Goal: Information Seeking & Learning: Learn about a topic

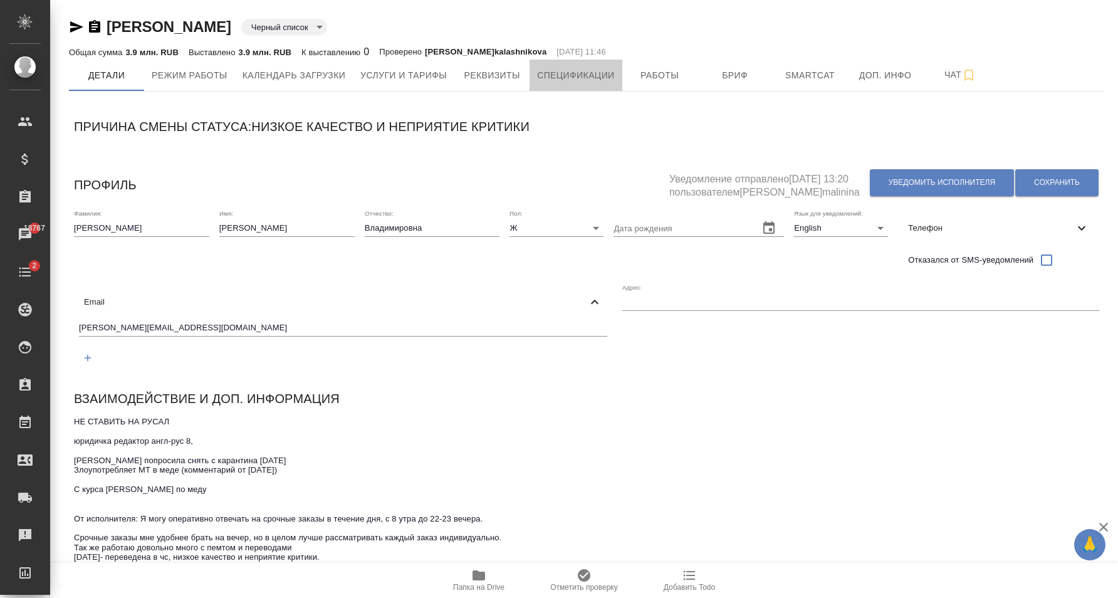
click at [552, 70] on span "Спецификации" at bounding box center [575, 76] width 77 height 16
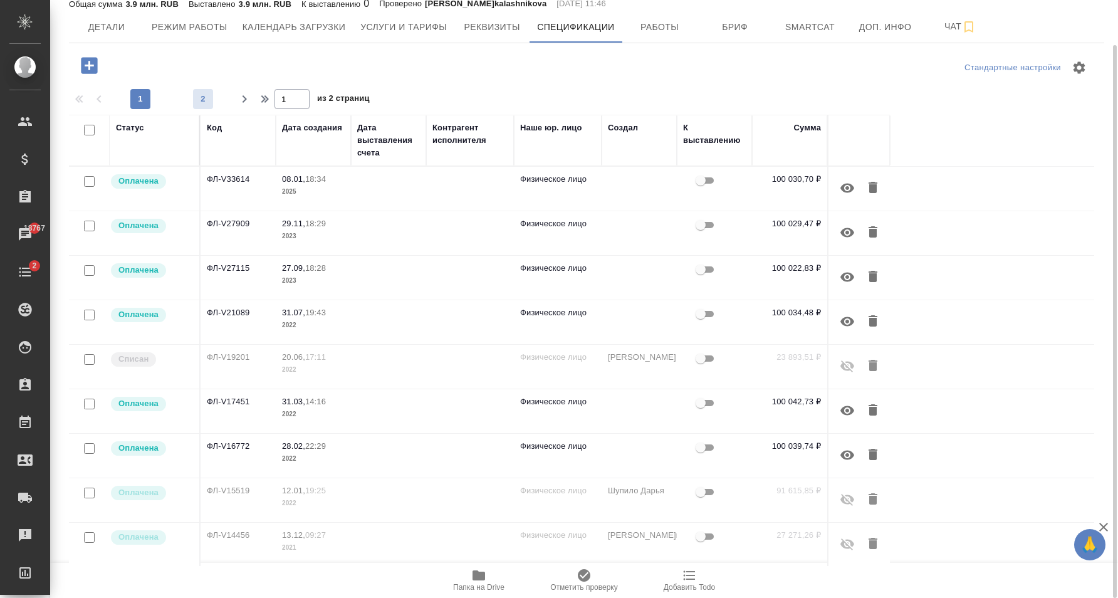
click at [196, 95] on span "2" at bounding box center [203, 99] width 20 height 13
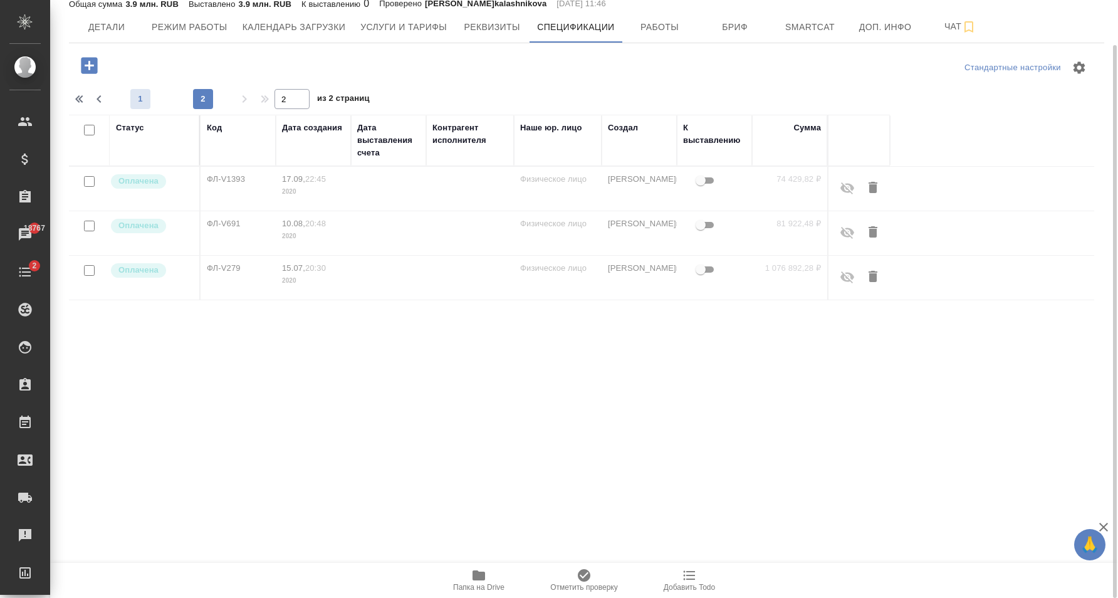
click at [142, 102] on span "1" at bounding box center [140, 99] width 20 height 13
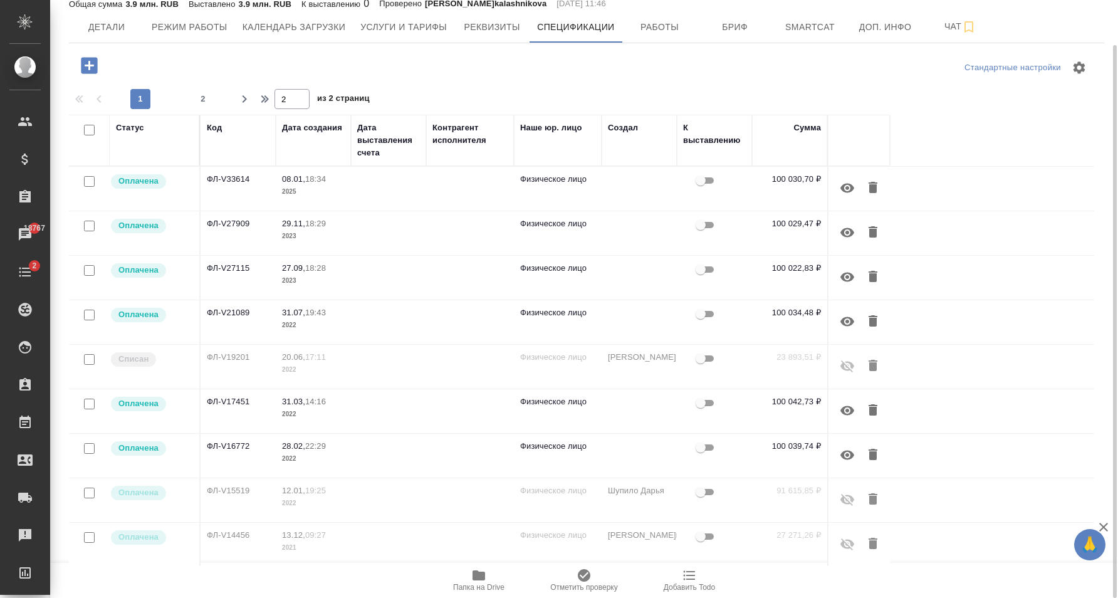
type input "1"
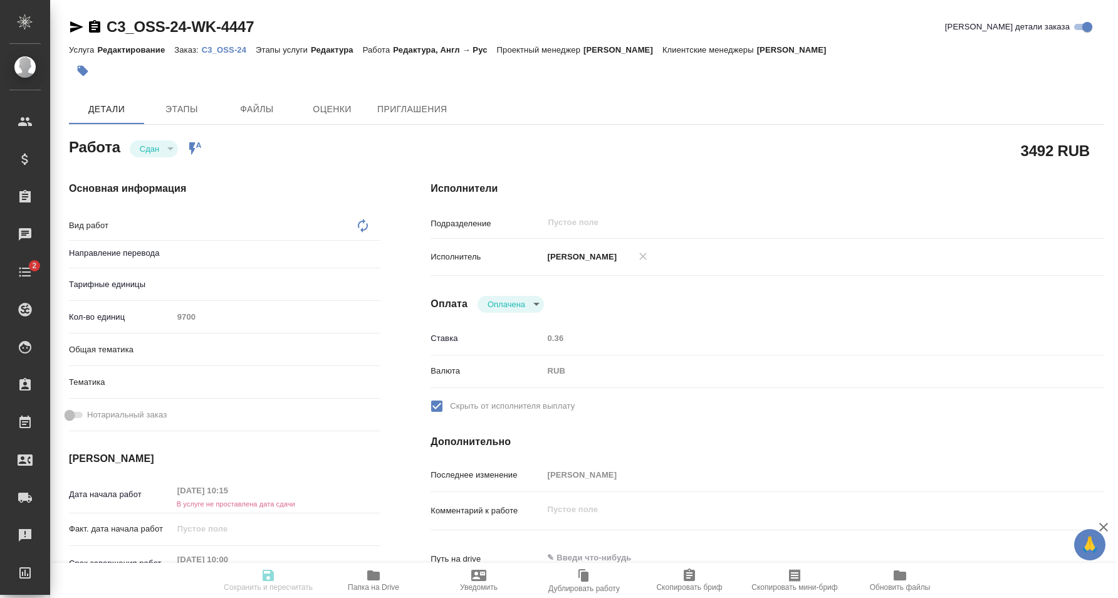
type textarea "x"
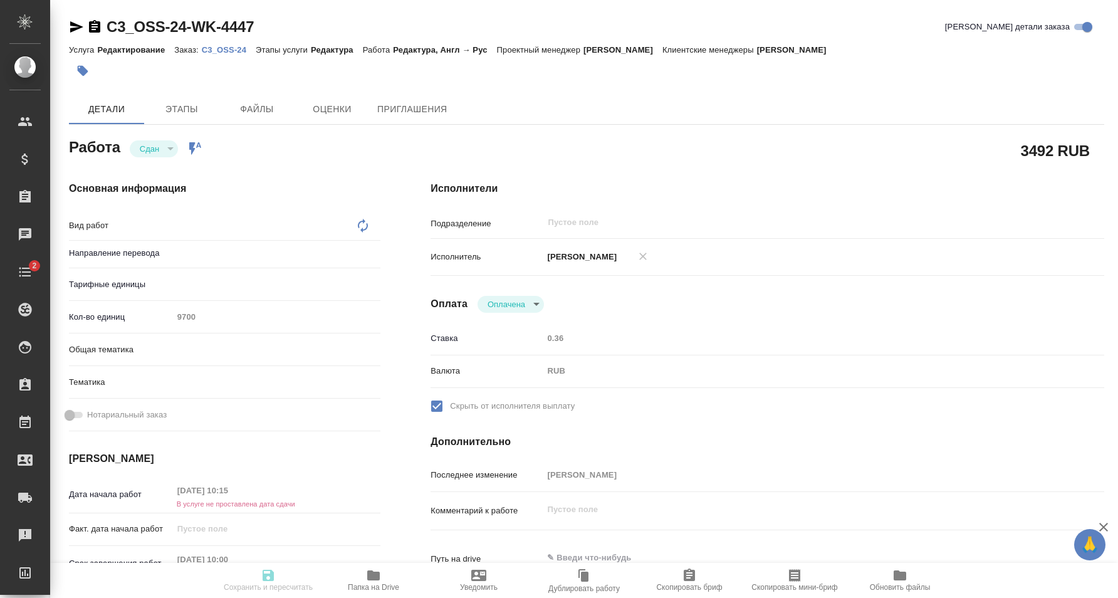
type textarea "x"
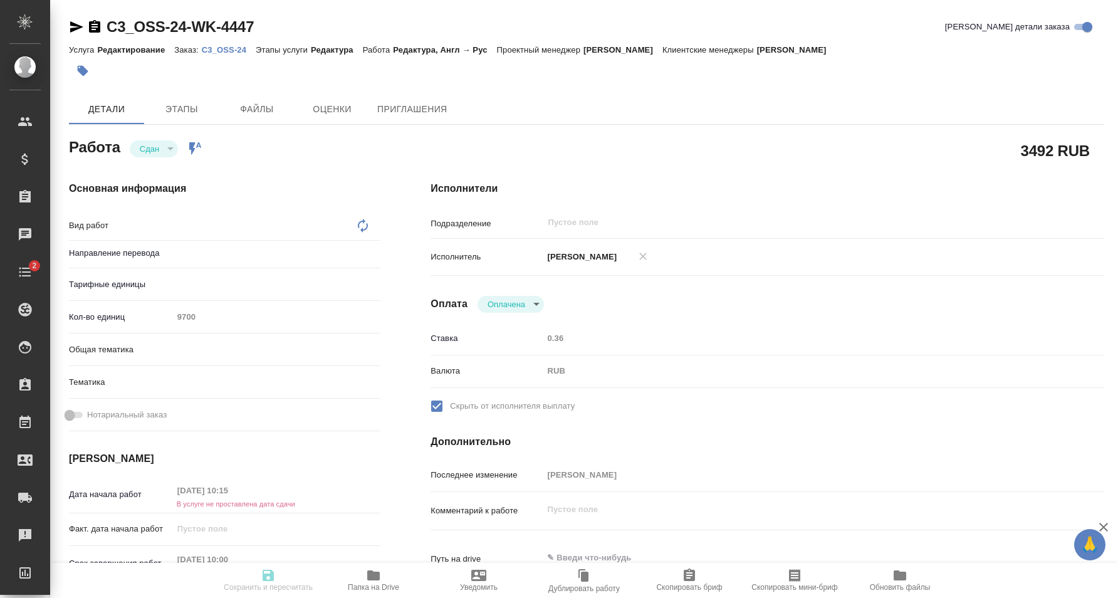
type textarea "x"
type textarea "Редактура"
type textarea "x"
type input "англ-рус"
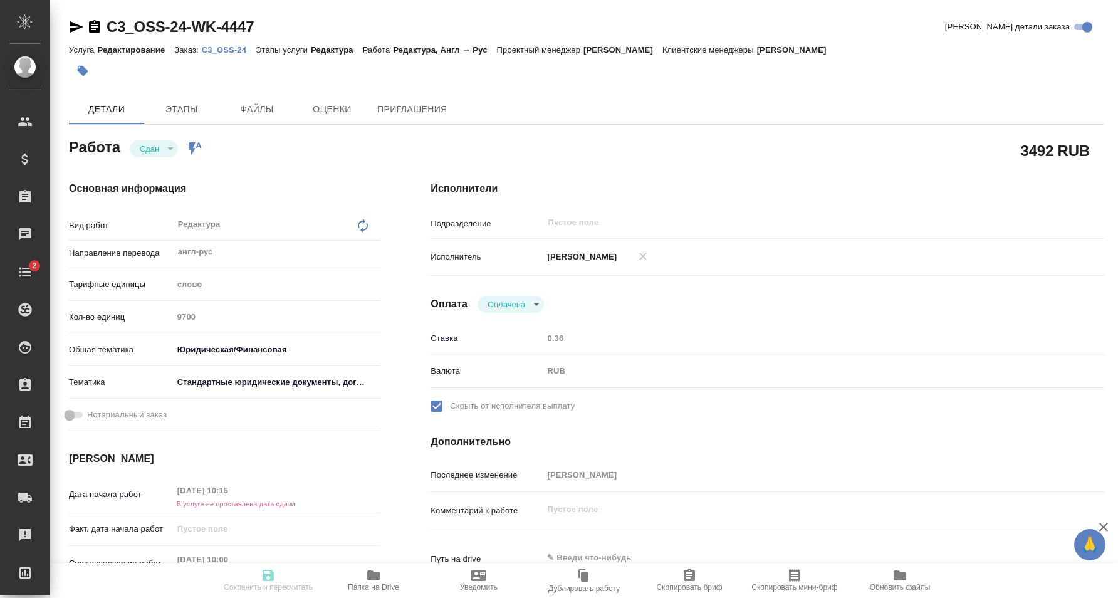
type textarea "x"
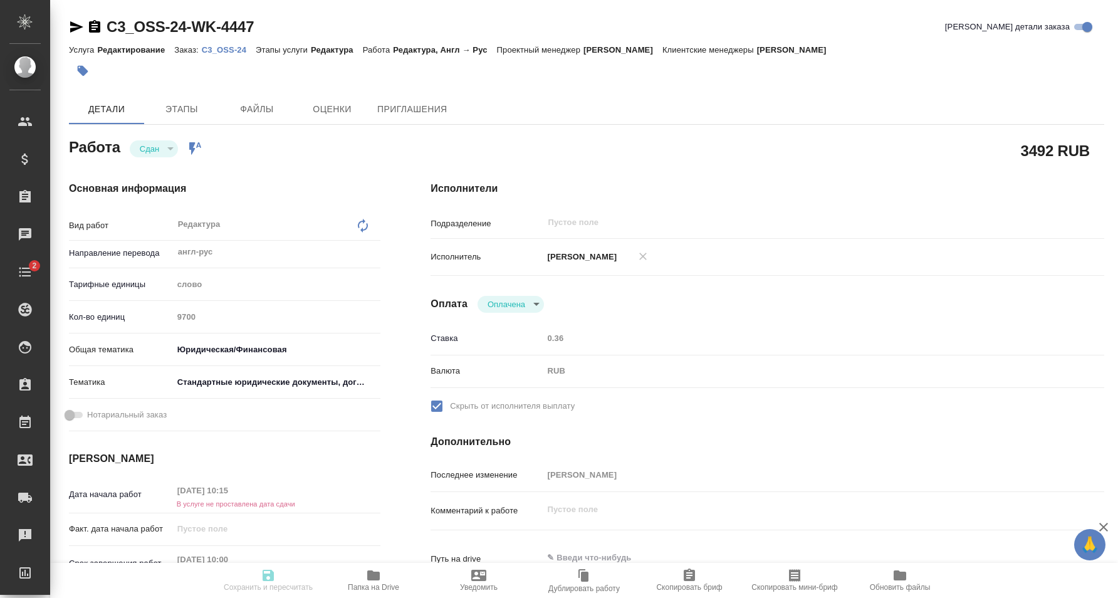
type textarea "x"
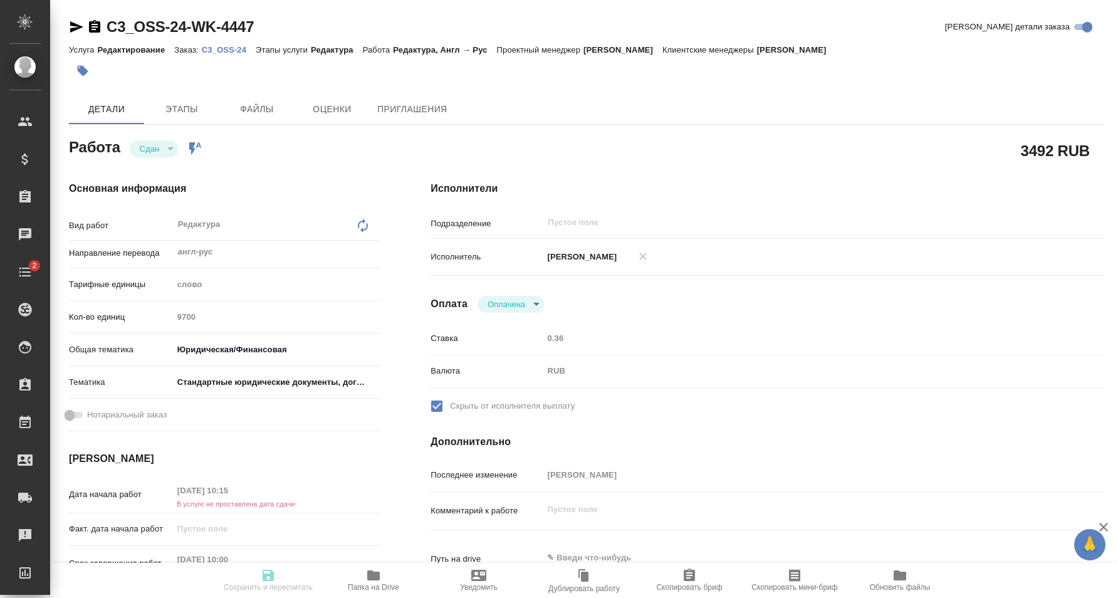
type textarea "x"
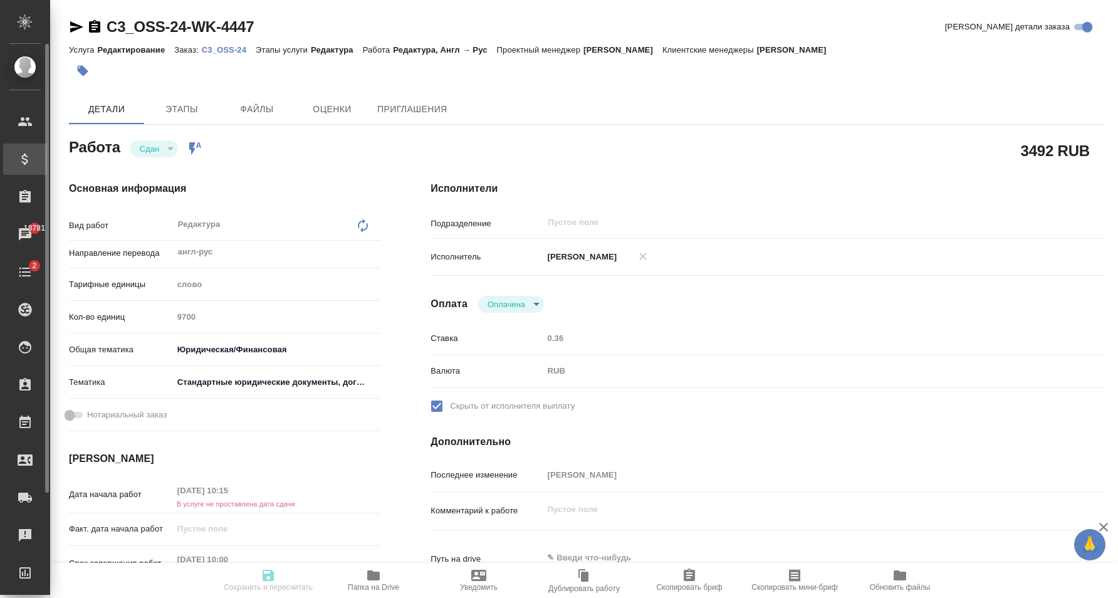
type textarea "x"
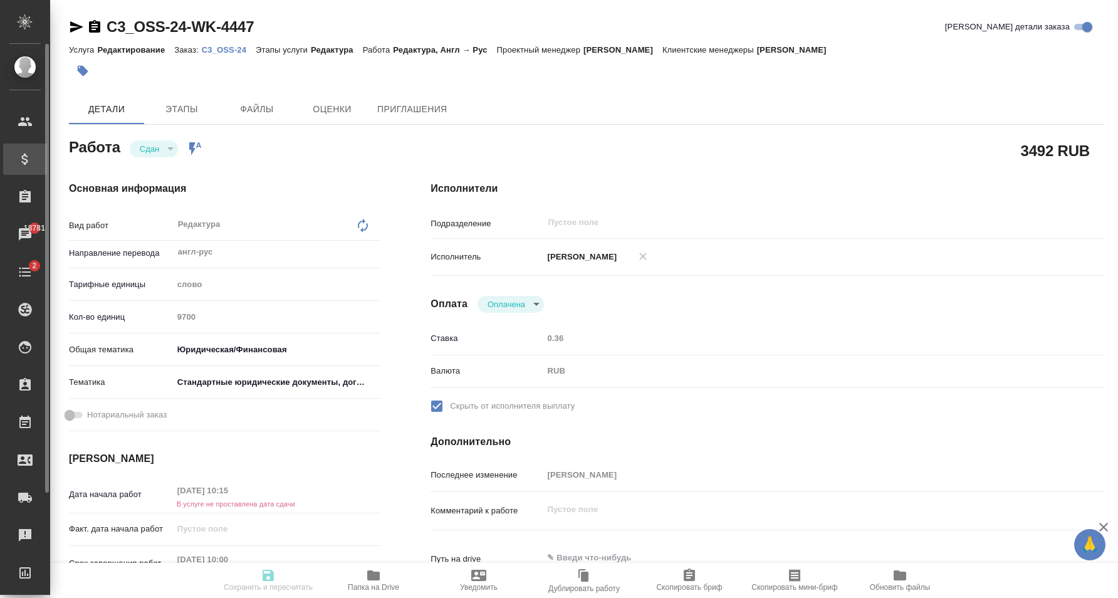
type textarea "x"
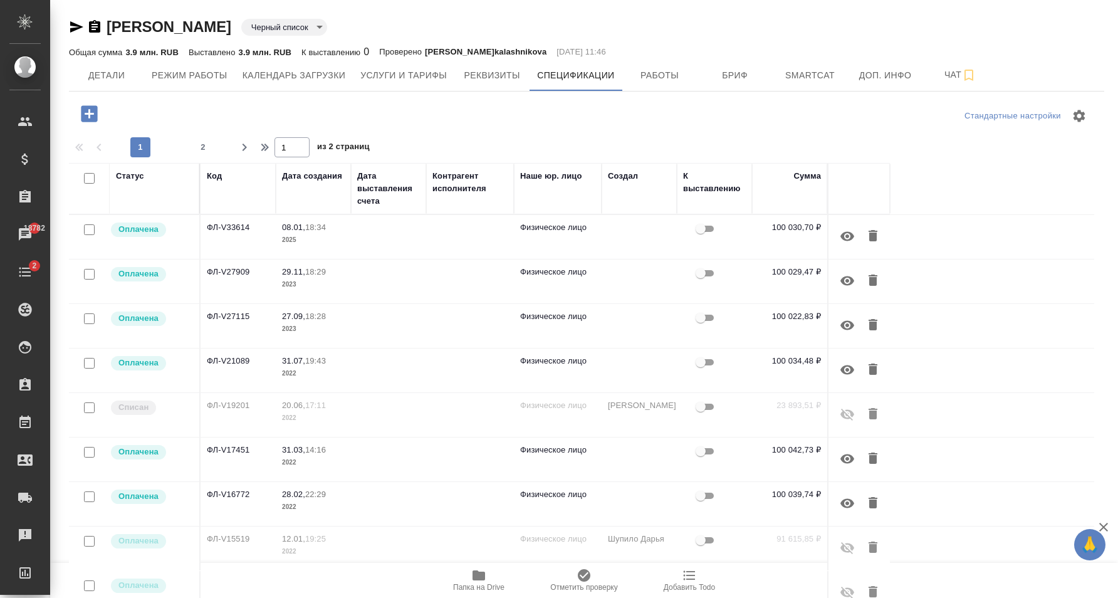
scroll to position [48, 0]
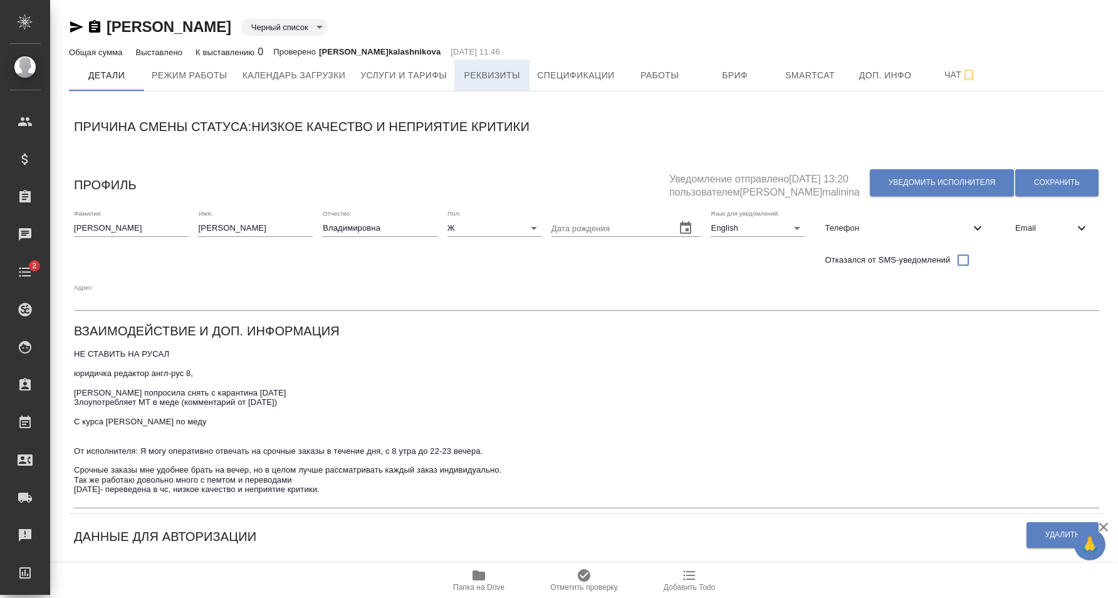
click at [509, 78] on span "Реквизиты" at bounding box center [492, 76] width 60 height 16
select select "10"
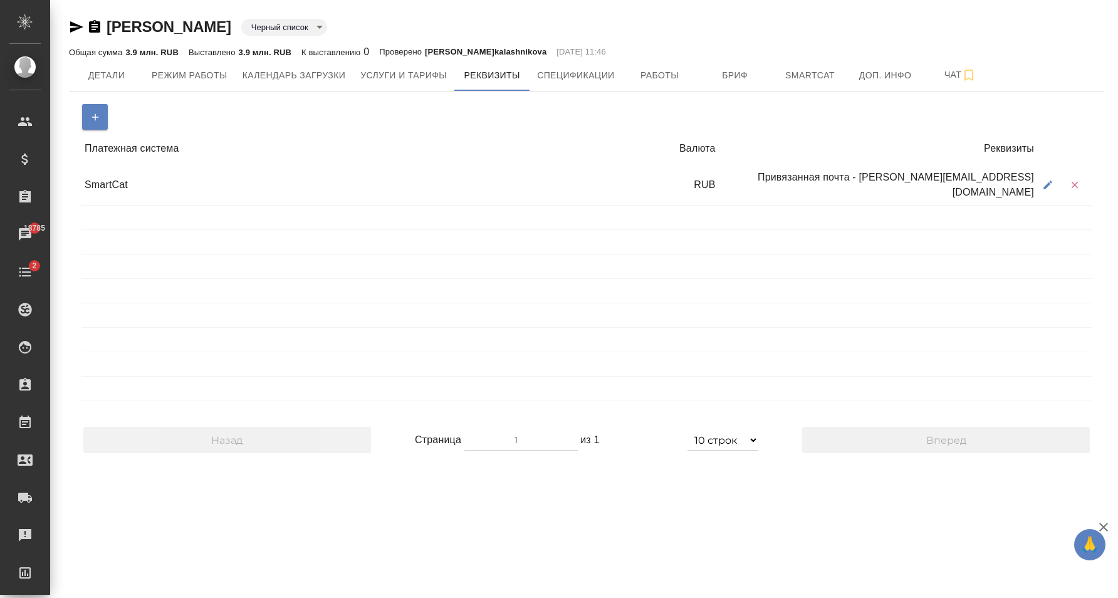
click at [1049, 189] on icon "button" at bounding box center [1048, 184] width 11 height 11
type input "5de5789d4f21be1be1fabcd4"
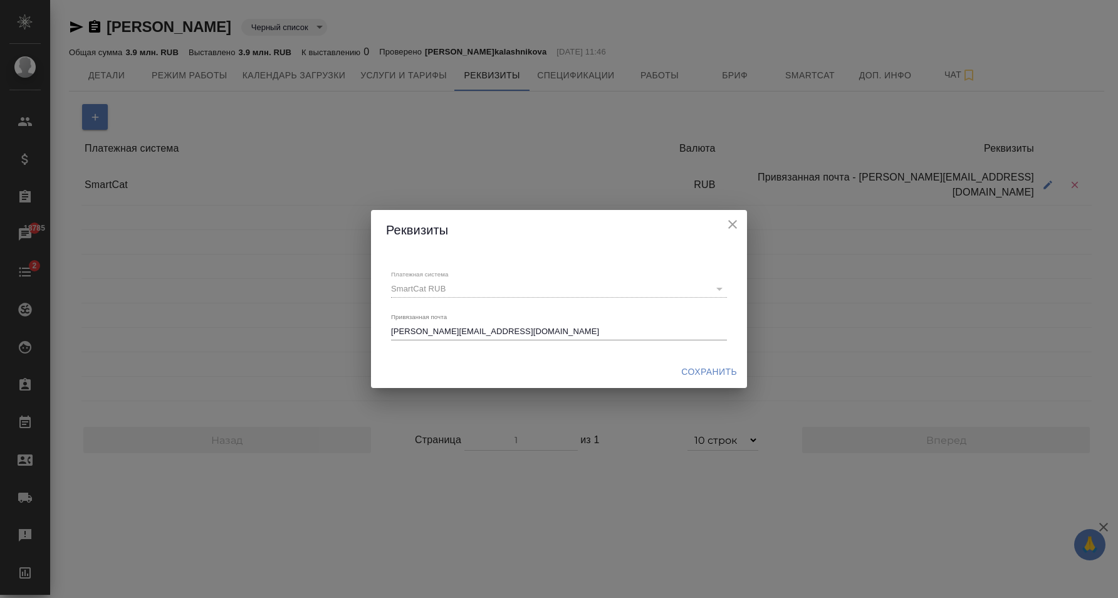
click at [545, 323] on div "Natalia.Demchenko@gmail.com x" at bounding box center [559, 332] width 336 height 18
click at [585, 327] on почта "Natalia.Demchenko@gmail.com" at bounding box center [559, 331] width 336 height 9
click at [589, 326] on div "Natalia.Demchenko@gmail.com x" at bounding box center [559, 332] width 336 height 18
click at [734, 225] on icon "close" at bounding box center [733, 224] width 9 height 9
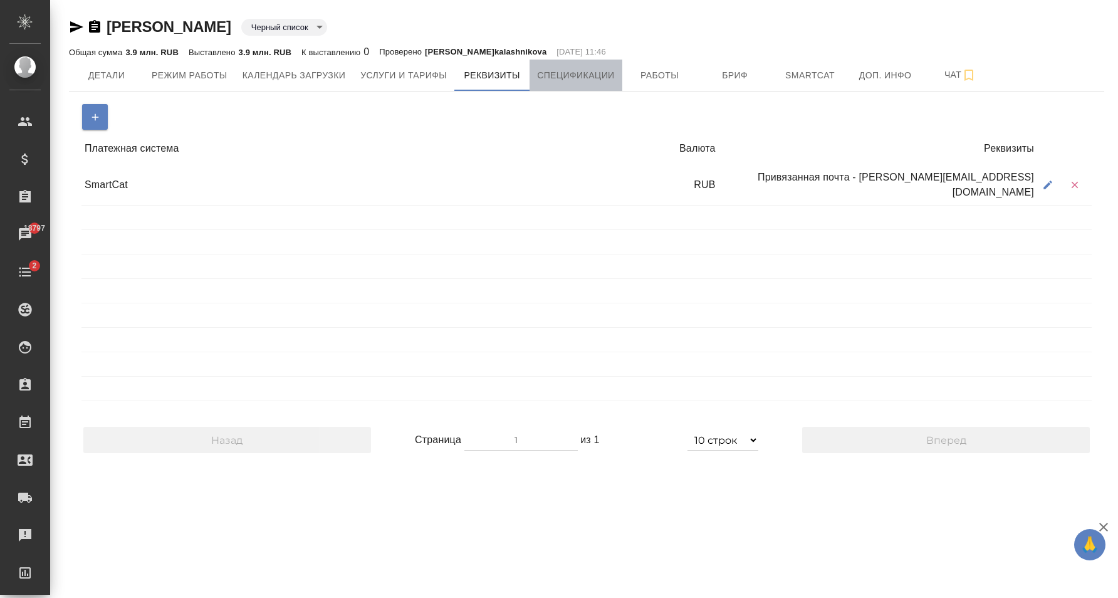
click at [534, 76] on button "Спецификации" at bounding box center [576, 75] width 92 height 31
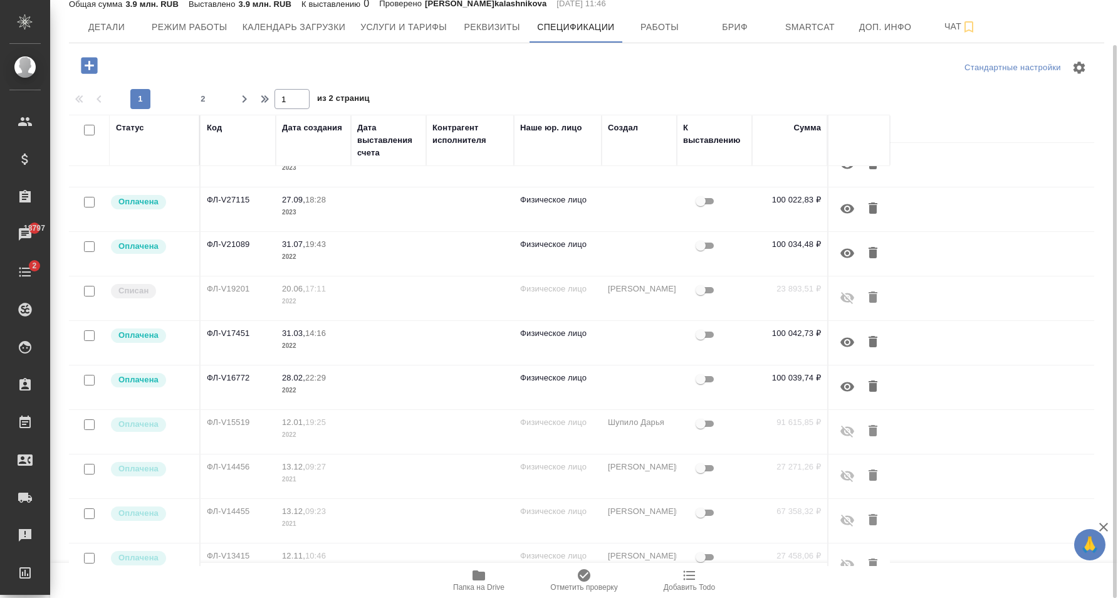
scroll to position [320, 0]
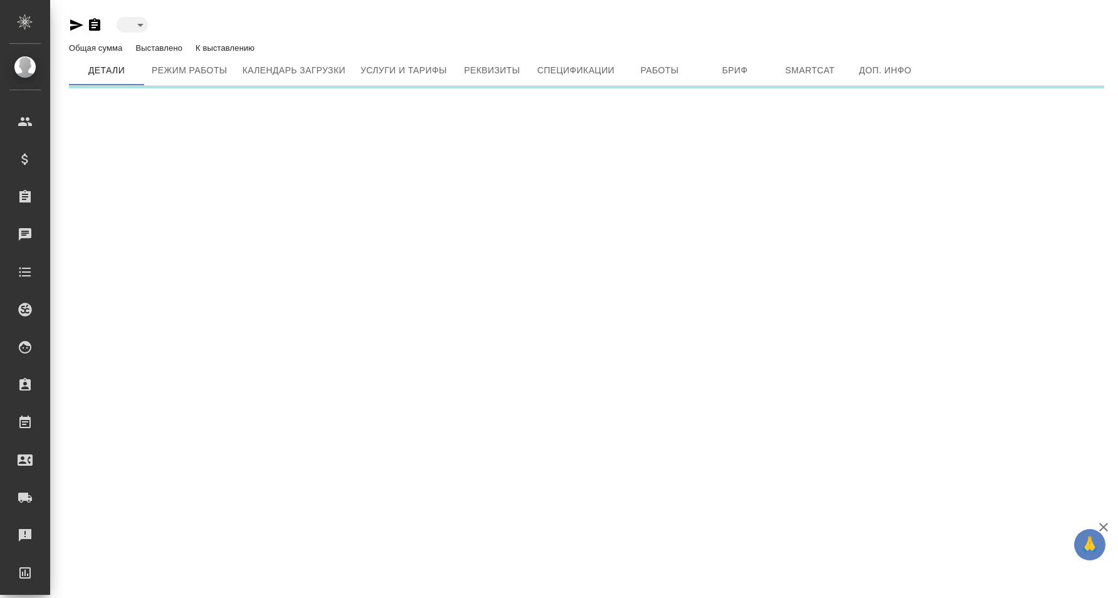
type input "blackList"
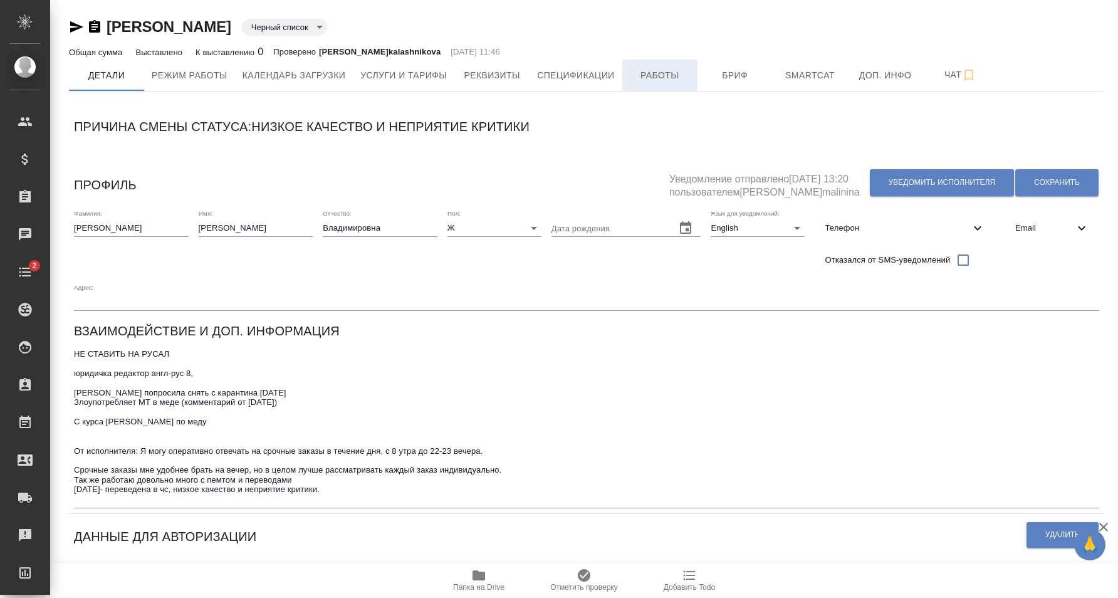
click at [690, 78] on button "Работы" at bounding box center [660, 75] width 75 height 31
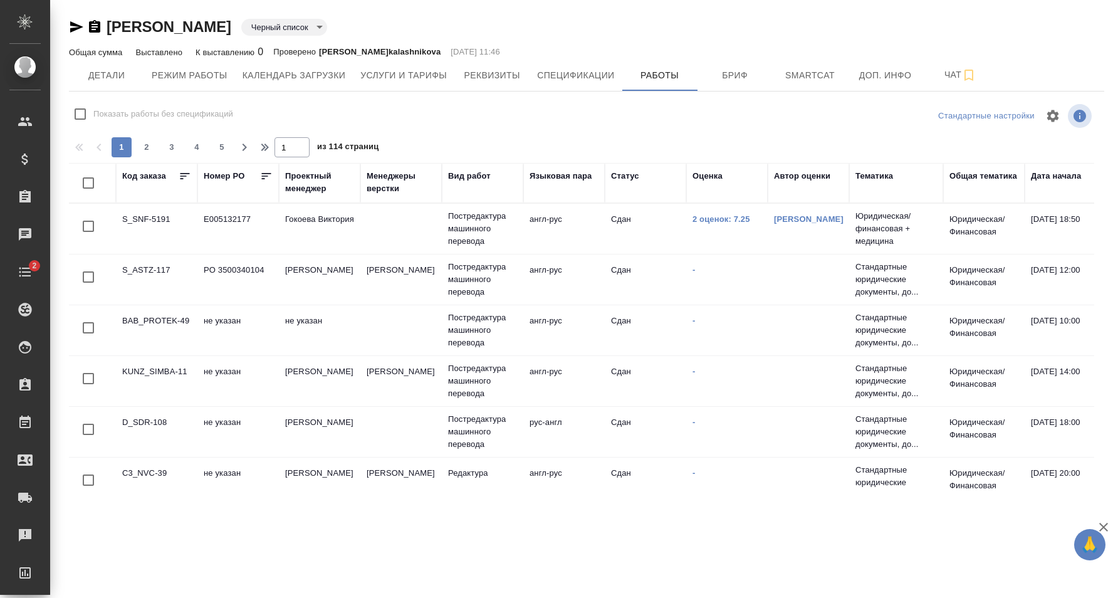
checkbox input "false"
click at [576, 78] on span "Спецификации" at bounding box center [575, 76] width 77 height 16
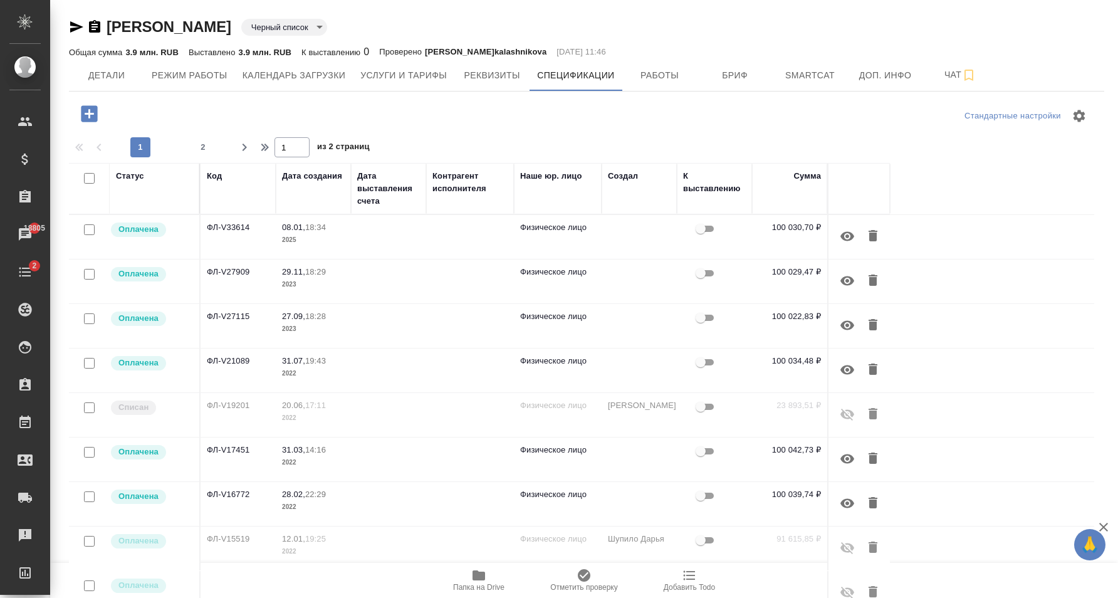
click at [461, 243] on td at bounding box center [470, 237] width 88 height 44
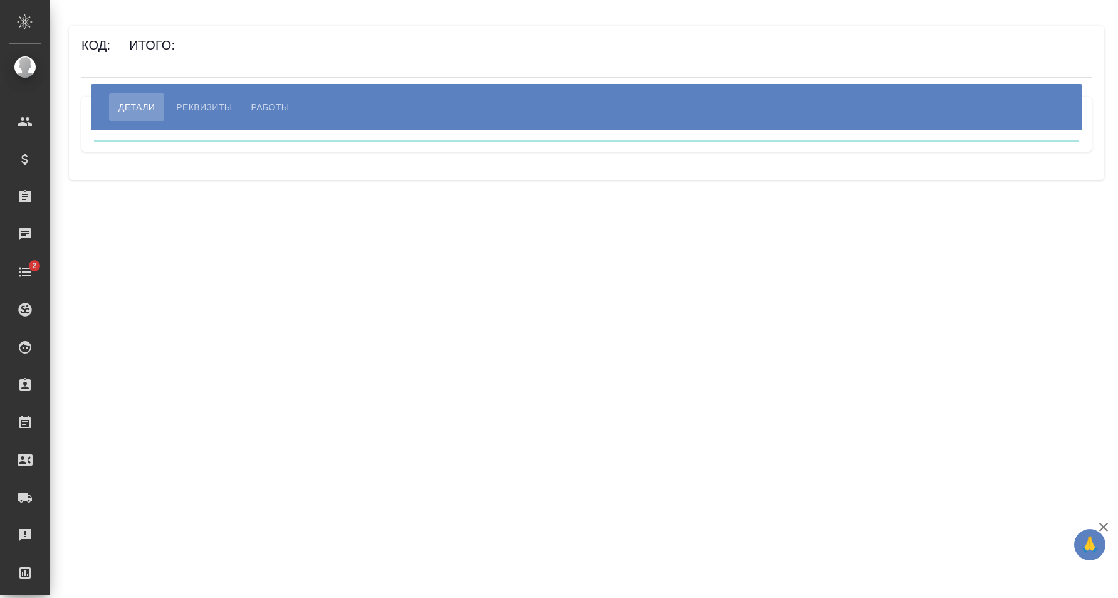
click at [242, 105] on button "Работы" at bounding box center [270, 107] width 57 height 28
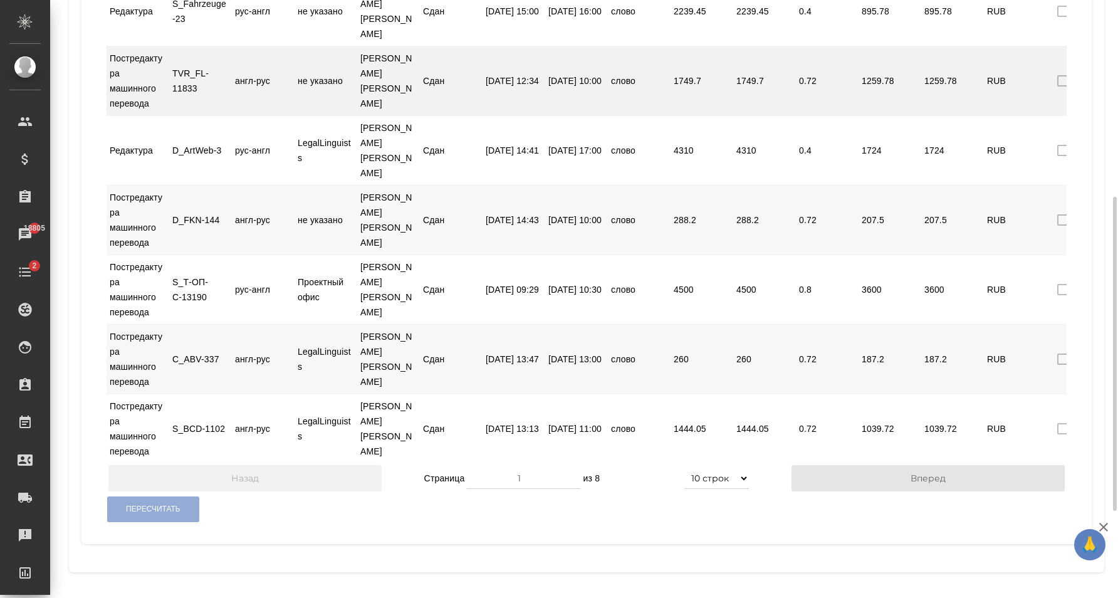
scroll to position [540, 0]
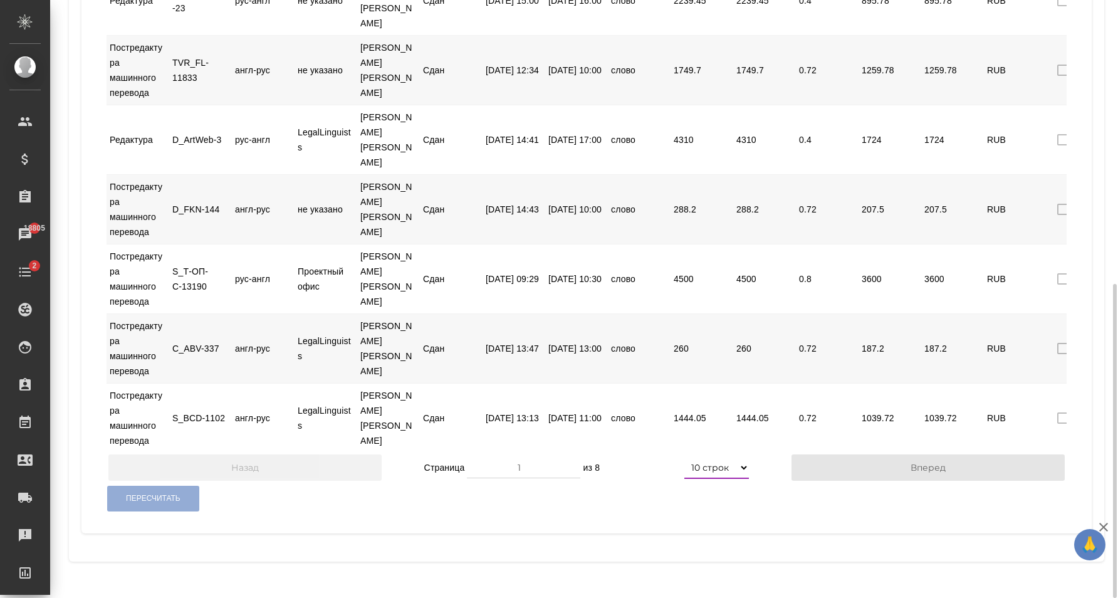
click at [685, 456] on select "5 строк 10 строк 20 строк 25 строк 50 строк 100 строк" at bounding box center [717, 467] width 65 height 23
select select "100"
click option "100 строк" at bounding box center [0, 0] width 0 height 0
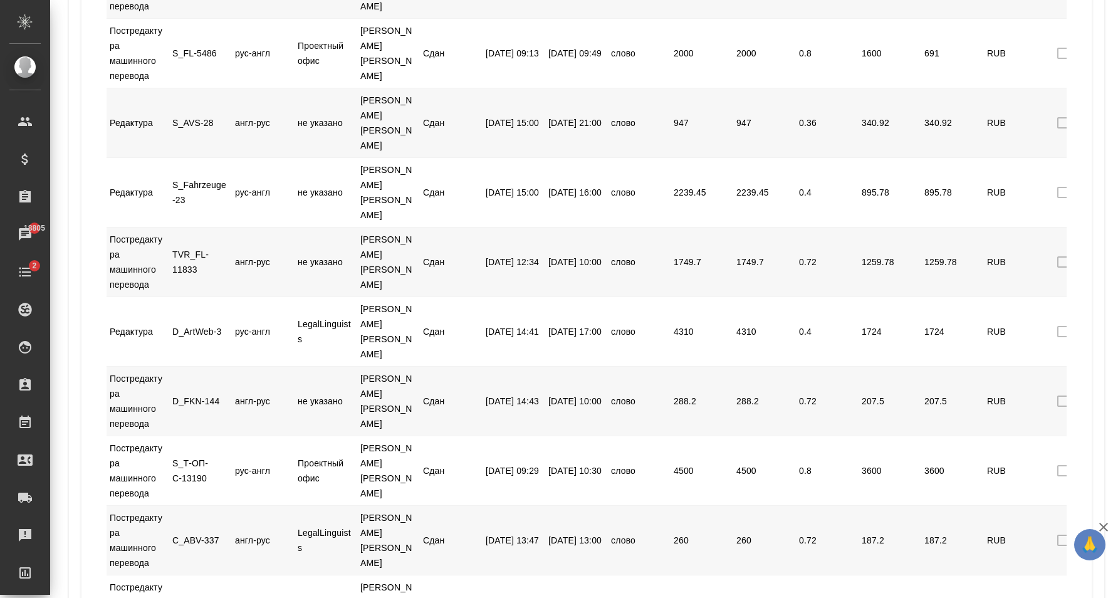
scroll to position [0, 0]
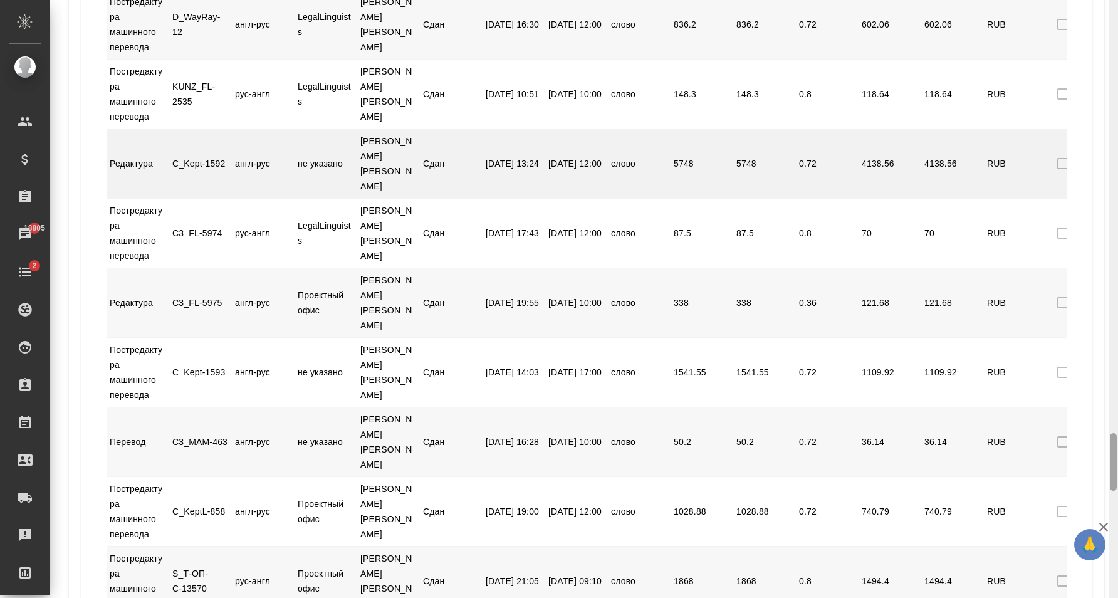
drag, startPoint x: 1113, startPoint y: 23, endPoint x: 786, endPoint y: 181, distance: 363.4
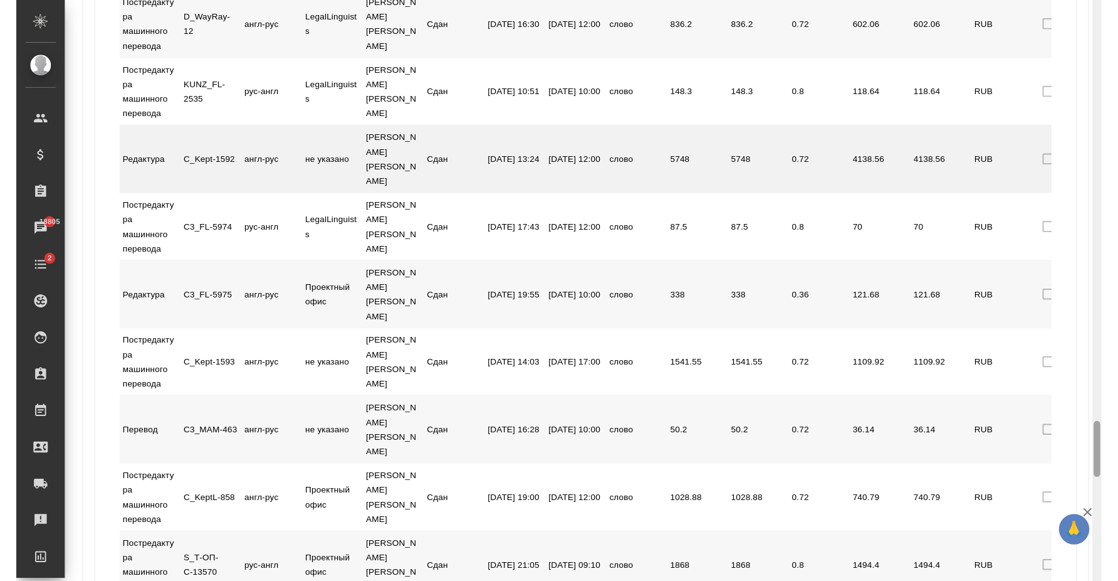
scroll to position [4464, 0]
